Goal: Task Accomplishment & Management: Use online tool/utility

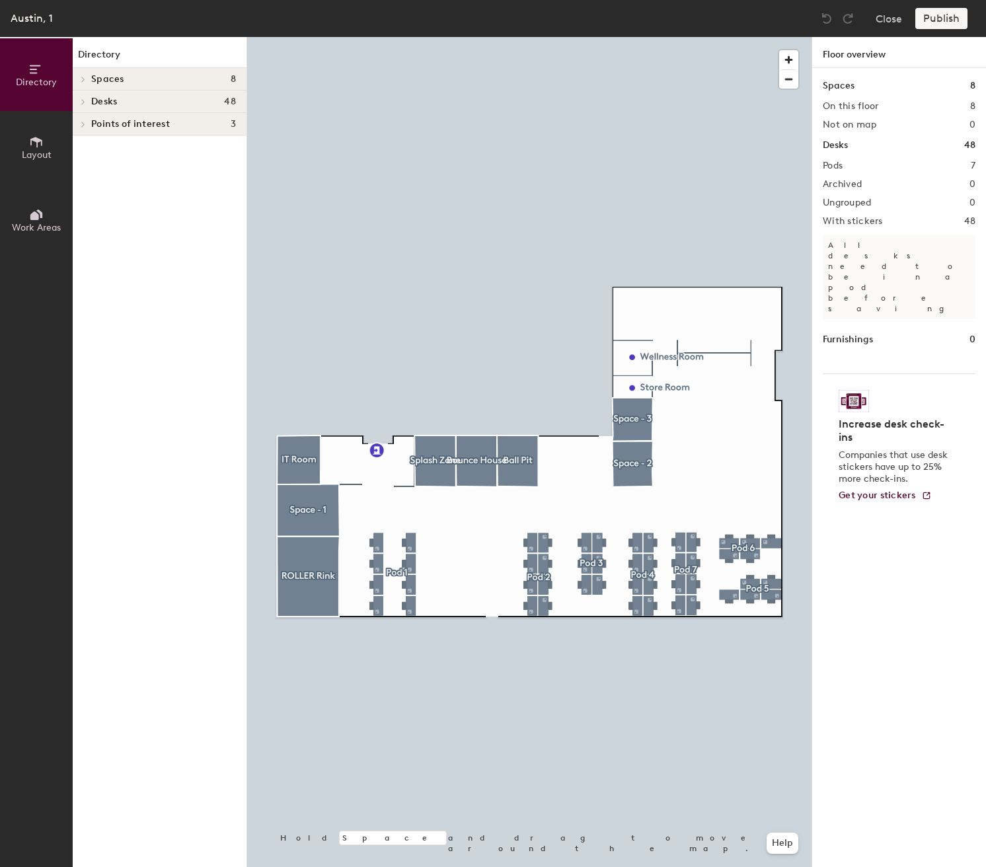
click at [683, 37] on div at bounding box center [529, 37] width 564 height 0
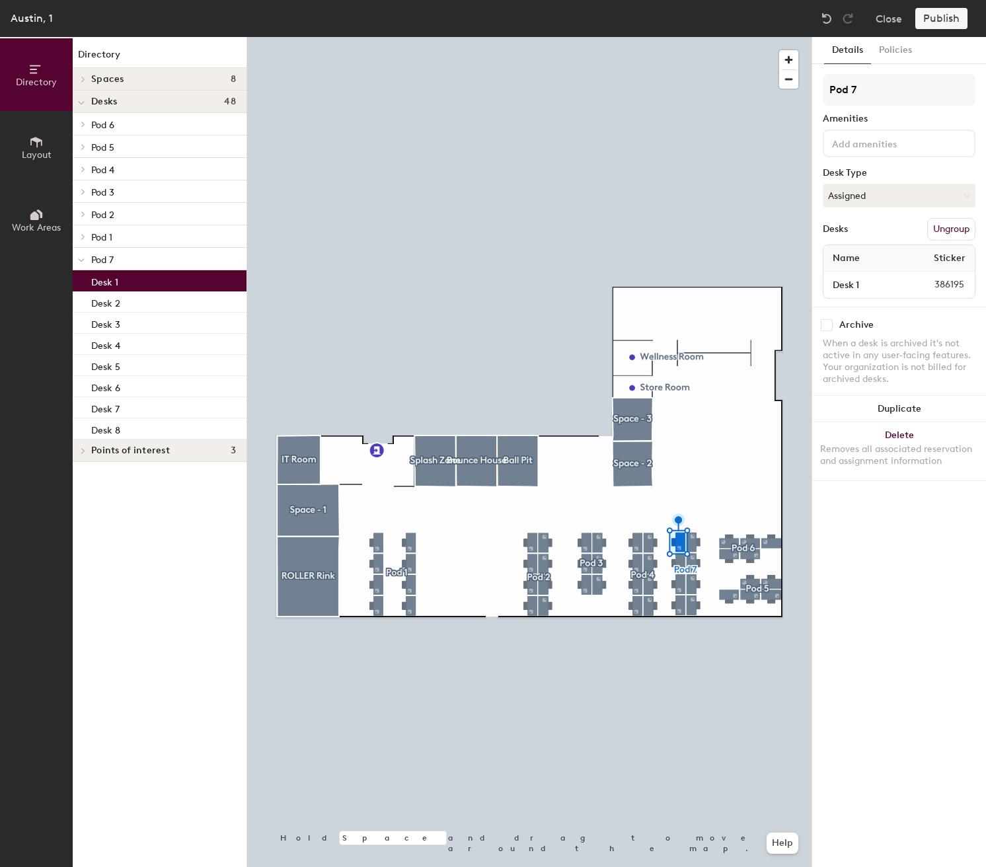
click at [703, 37] on div at bounding box center [529, 37] width 564 height 0
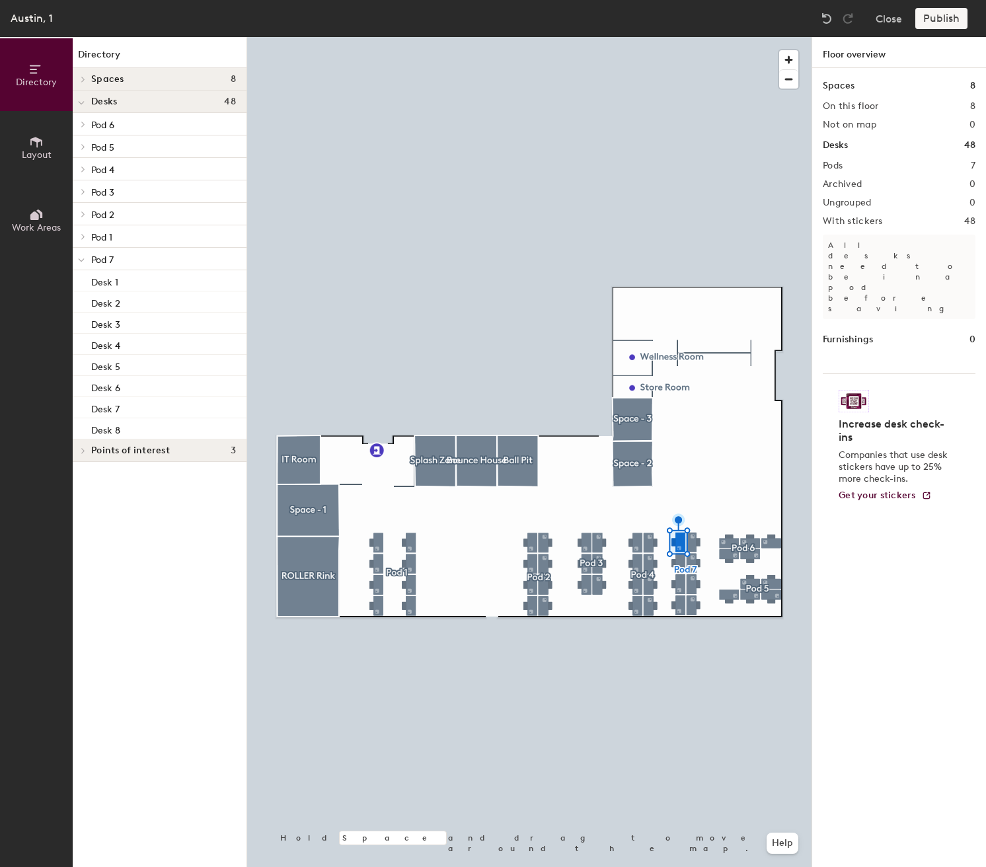
click at [684, 37] on div at bounding box center [529, 37] width 564 height 0
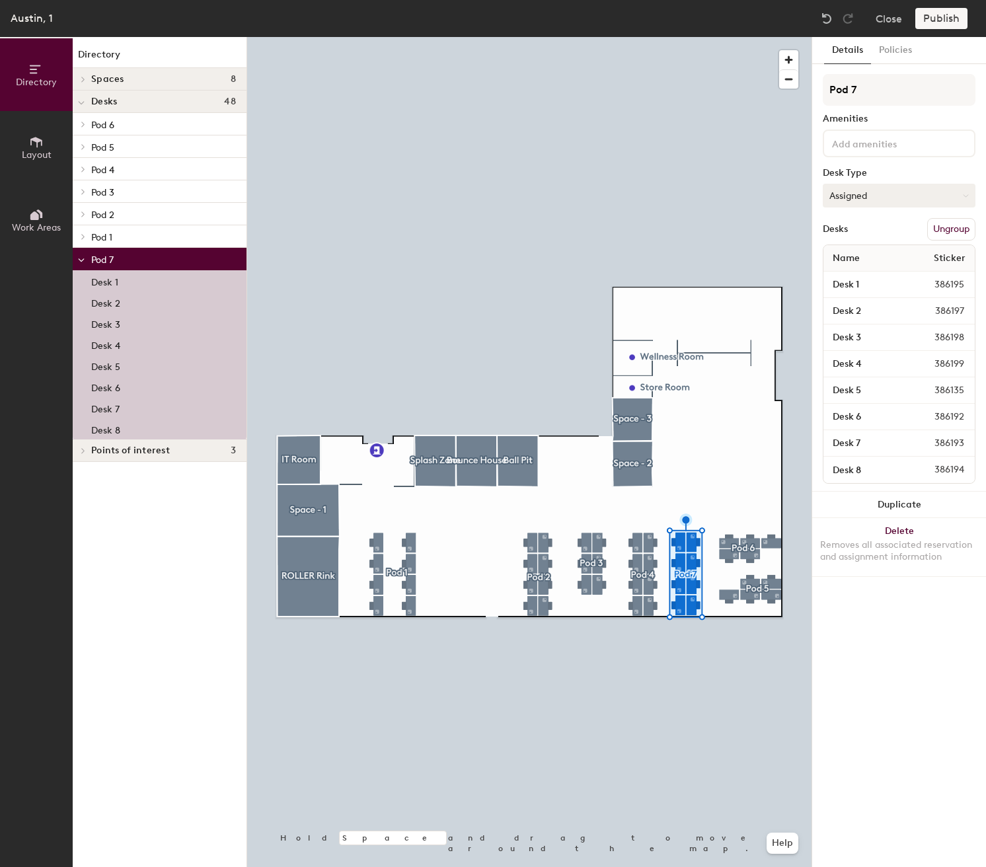
click at [907, 198] on button "Assigned" at bounding box center [899, 196] width 153 height 24
click at [855, 277] on div "Hoteled" at bounding box center [889, 276] width 132 height 20
click at [947, 21] on button "Publish" at bounding box center [941, 18] width 52 height 21
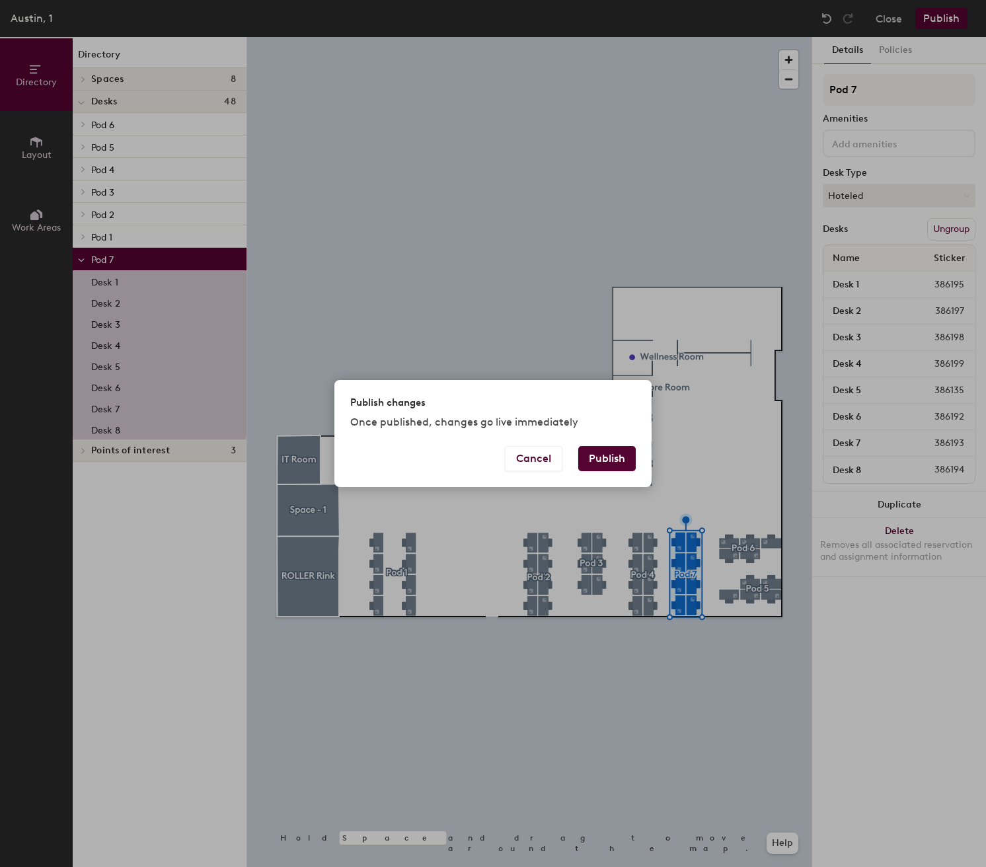
click at [607, 460] on button "Publish" at bounding box center [606, 458] width 57 height 25
